Goal: Task Accomplishment & Management: Manage account settings

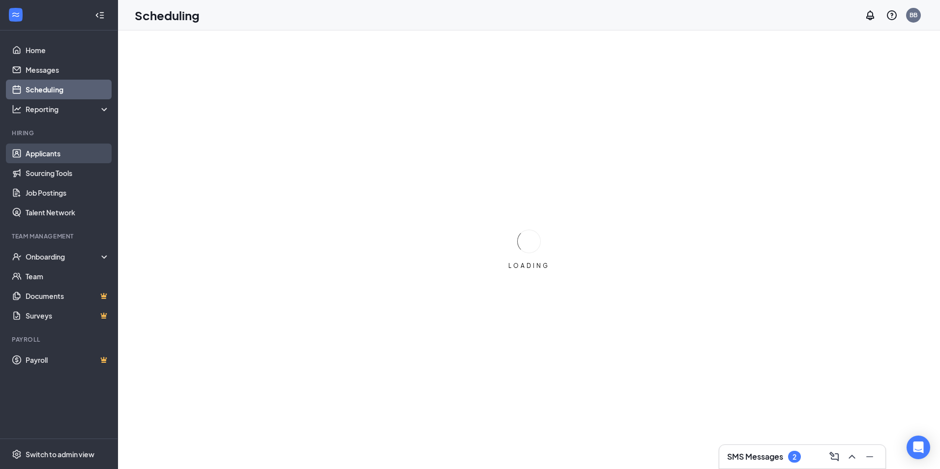
click at [48, 153] on link "Applicants" at bounding box center [68, 154] width 84 height 20
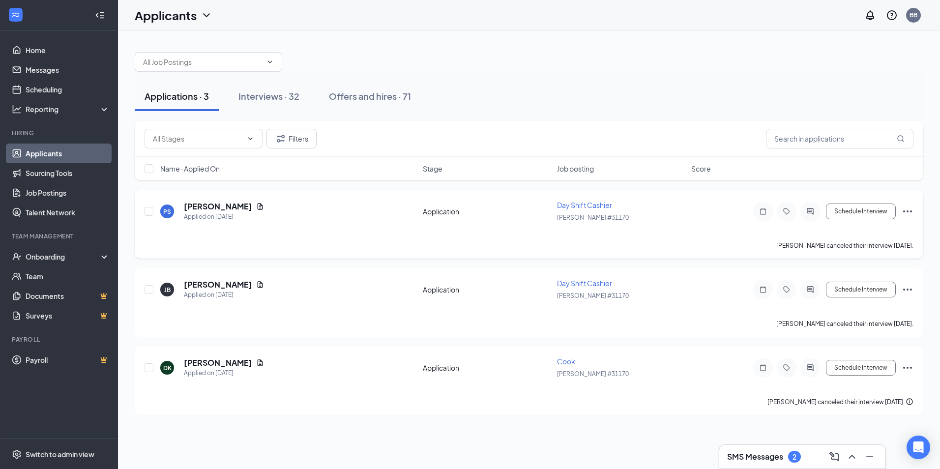
click at [908, 212] on icon "Ellipses" at bounding box center [908, 212] width 9 height 2
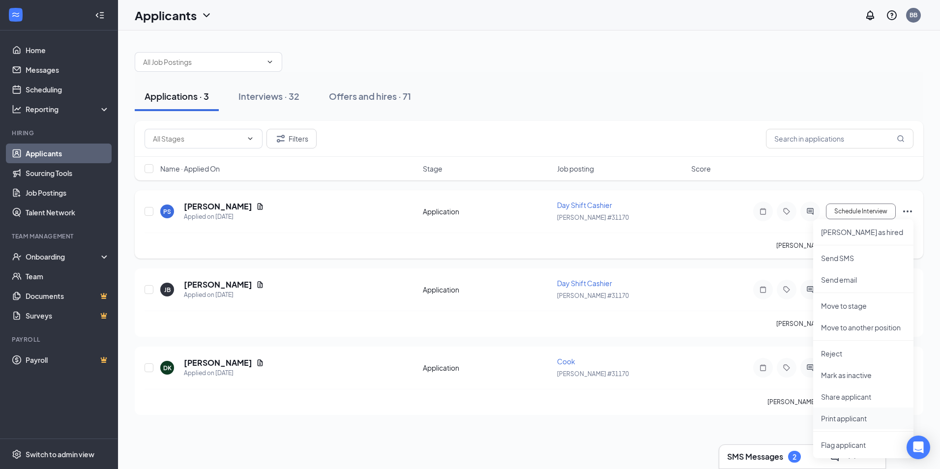
click at [843, 420] on p "Print applicant" at bounding box center [863, 419] width 85 height 10
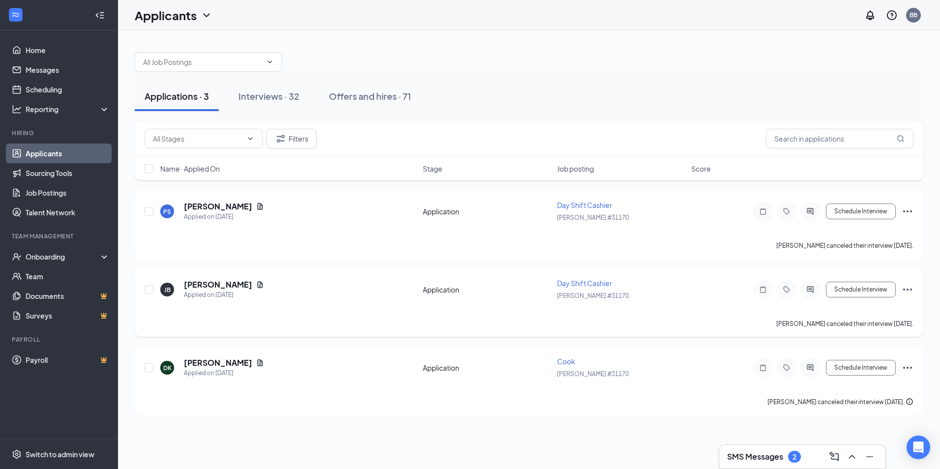
click at [904, 289] on icon "Ellipses" at bounding box center [908, 290] width 12 height 12
click at [848, 245] on p "Print applicant" at bounding box center [863, 242] width 85 height 10
click at [217, 364] on h5 "DeMari King-McGee" at bounding box center [218, 363] width 68 height 11
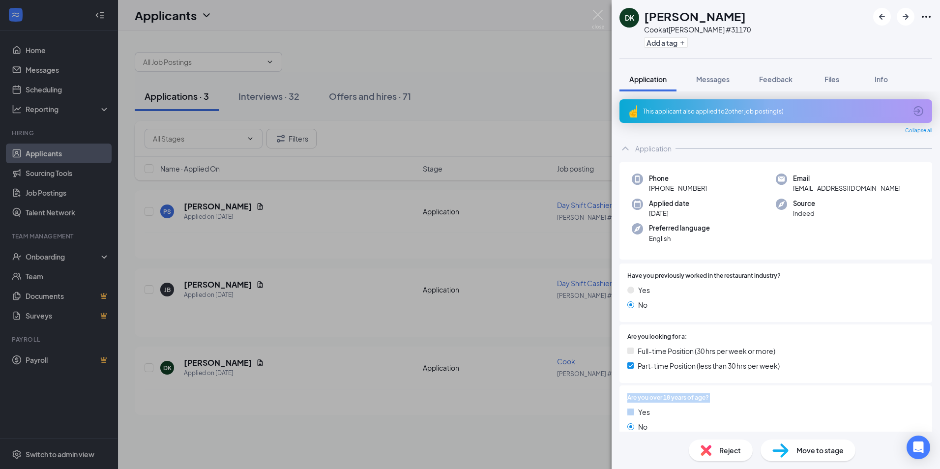
drag, startPoint x: 300, startPoint y: 409, endPoint x: 318, endPoint y: 403, distance: 19.1
click at [305, 408] on div "DK DeMari King-McGee Cook at Kemper #31170 Add a tag Application Messages Feedb…" at bounding box center [470, 234] width 940 height 469
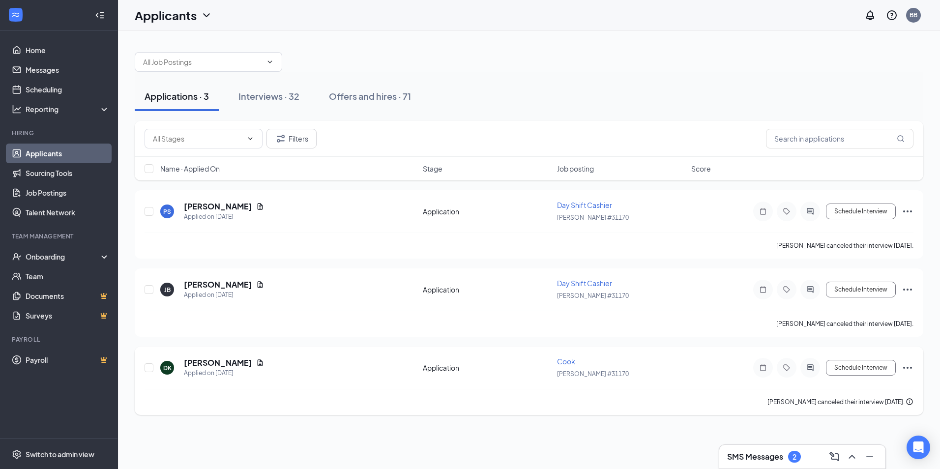
click at [910, 367] on icon "Ellipses" at bounding box center [908, 368] width 12 height 12
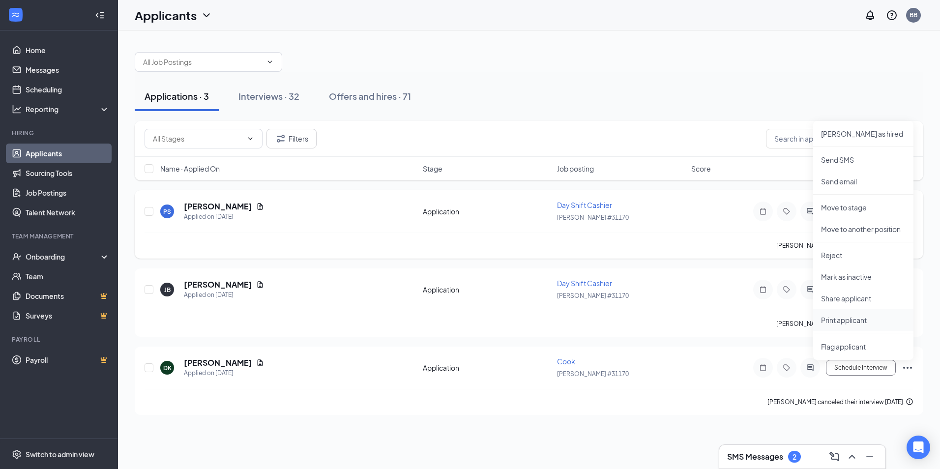
click at [857, 321] on p "Print applicant" at bounding box center [863, 320] width 85 height 10
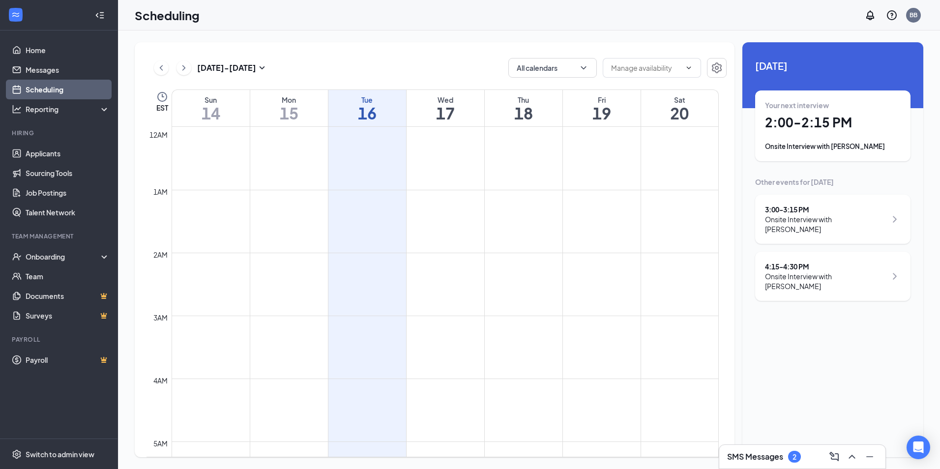
scroll to position [484, 0]
click at [57, 151] on link "Applicants" at bounding box center [68, 154] width 84 height 20
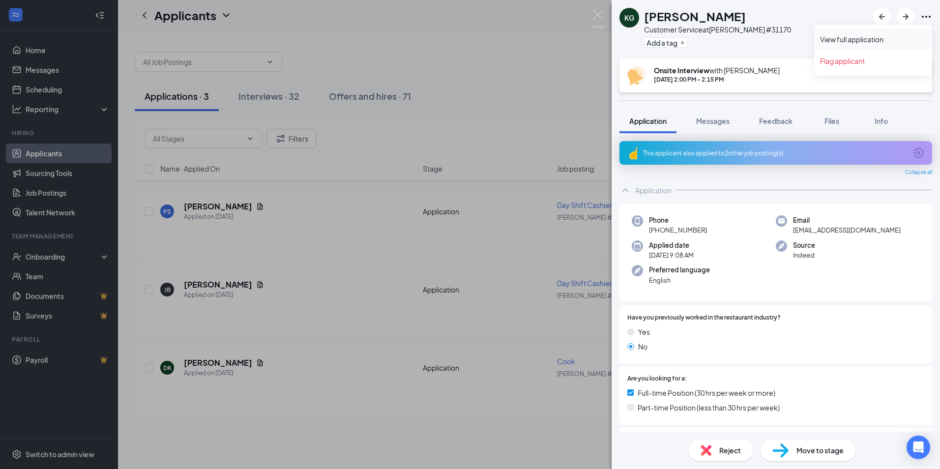
click at [888, 40] on link "View full application" at bounding box center [873, 39] width 106 height 10
click at [873, 41] on link "View full application" at bounding box center [873, 39] width 106 height 10
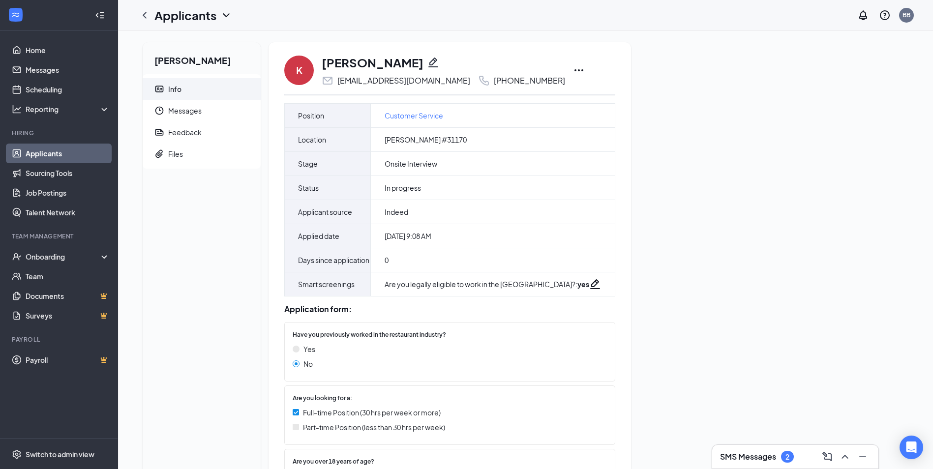
drag, startPoint x: 923, startPoint y: 0, endPoint x: 715, endPoint y: 239, distance: 316.6
click at [715, 239] on div "[PERSON_NAME] Info Messages Feedback Files K [PERSON_NAME] [EMAIL_ADDRESS][DOMA…" at bounding box center [526, 309] width 782 height 534
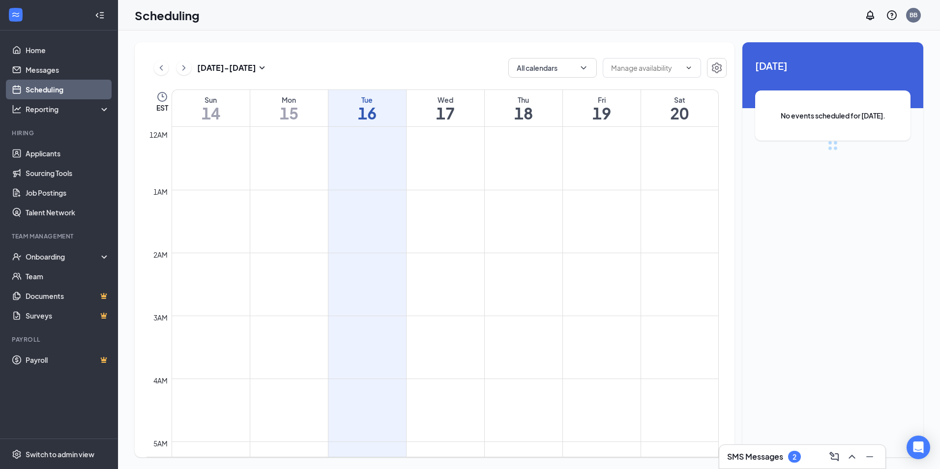
scroll to position [484, 0]
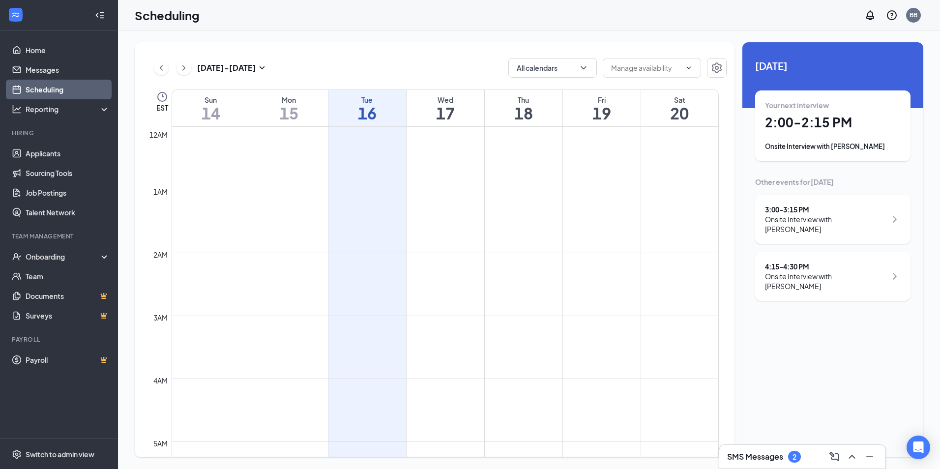
scroll to position [484, 0]
